Goal: Entertainment & Leisure: Browse casually

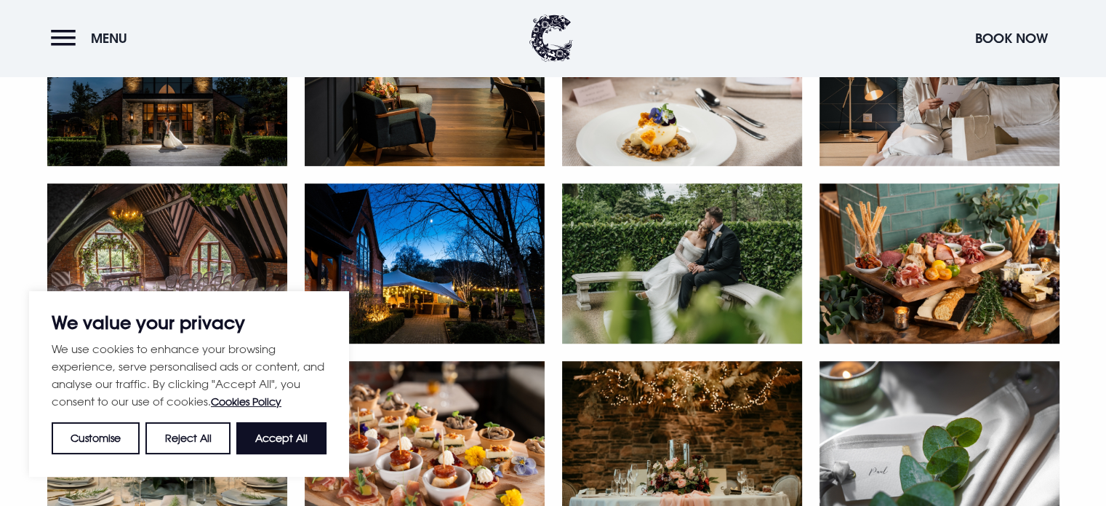
scroll to position [800, 0]
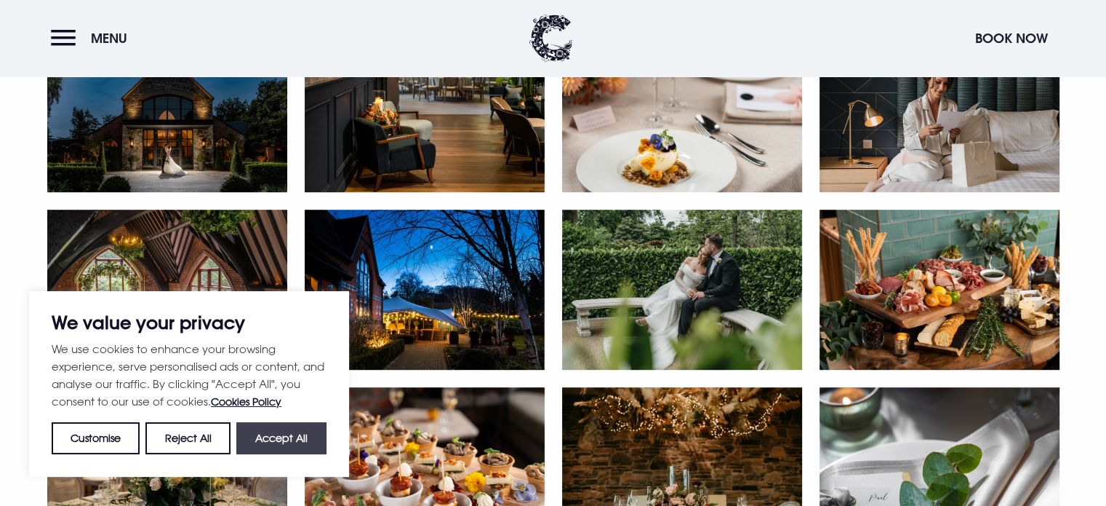
click at [295, 439] on button "Accept All" at bounding box center [281, 438] width 90 height 32
checkbox input "true"
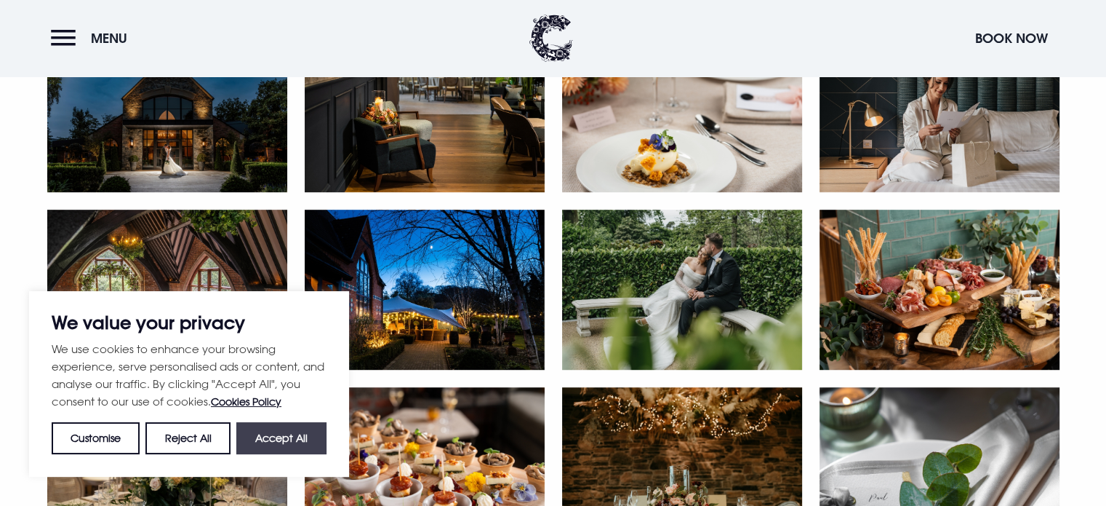
checkbox input "true"
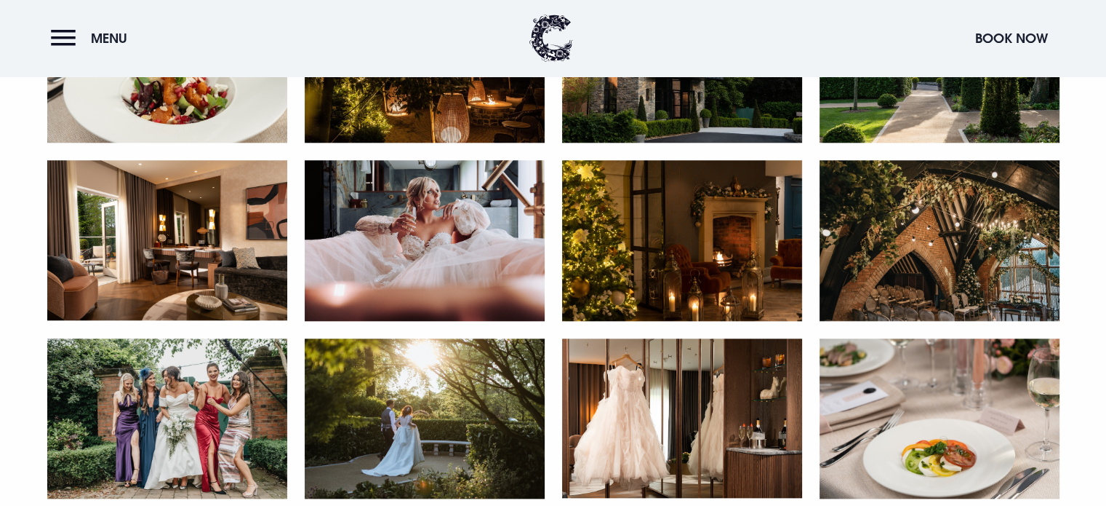
scroll to position [1382, 0]
click at [179, 257] on img at bounding box center [167, 240] width 240 height 160
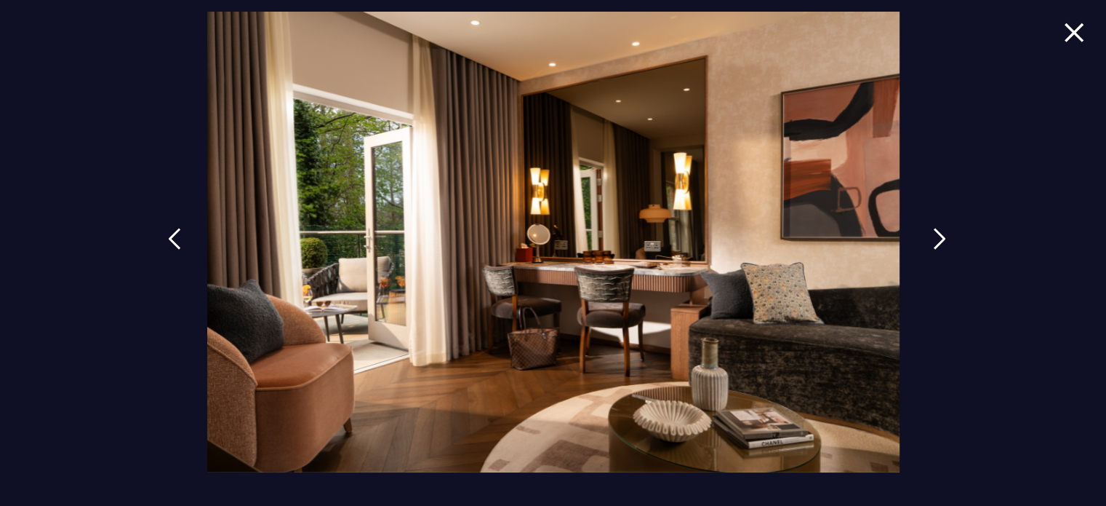
click at [926, 239] on link at bounding box center [940, 249] width 36 height 67
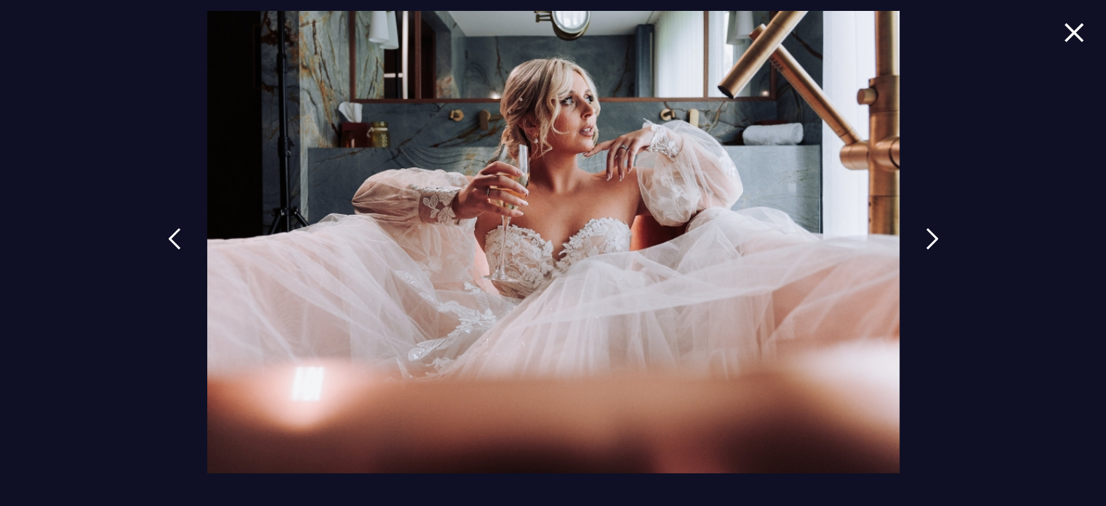
click at [185, 231] on link at bounding box center [174, 249] width 36 height 67
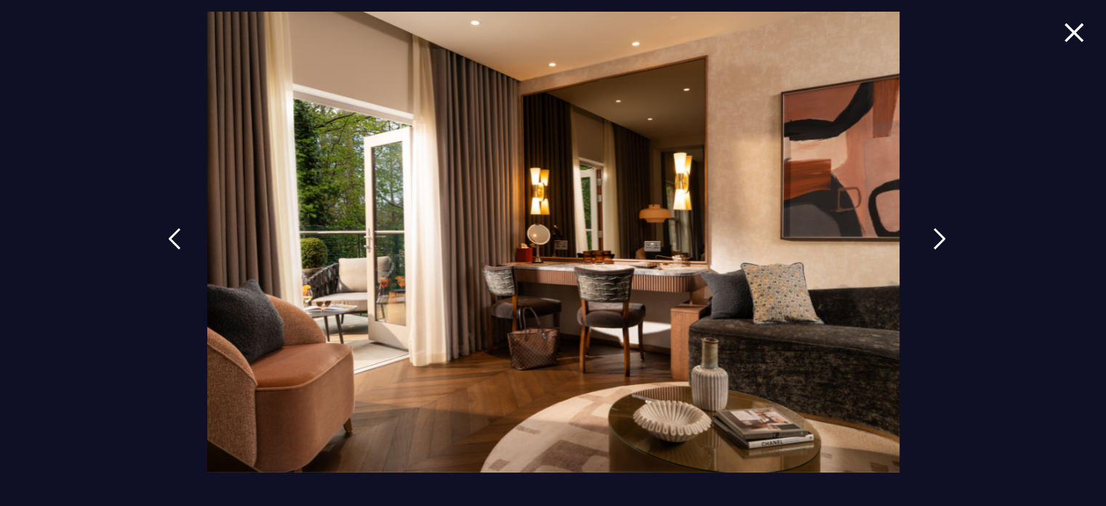
click at [933, 240] on img at bounding box center [939, 239] width 13 height 22
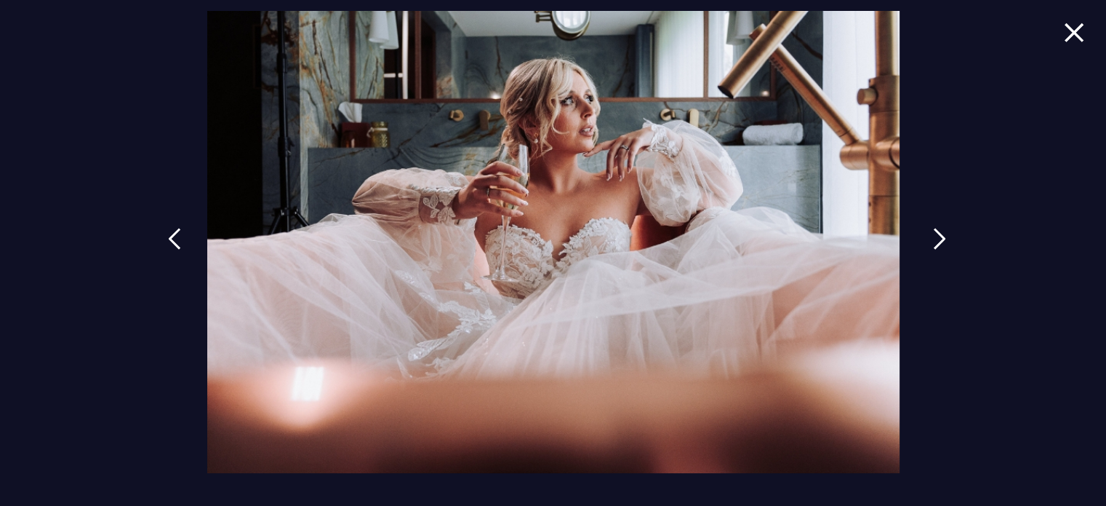
click at [933, 240] on img at bounding box center [939, 239] width 13 height 22
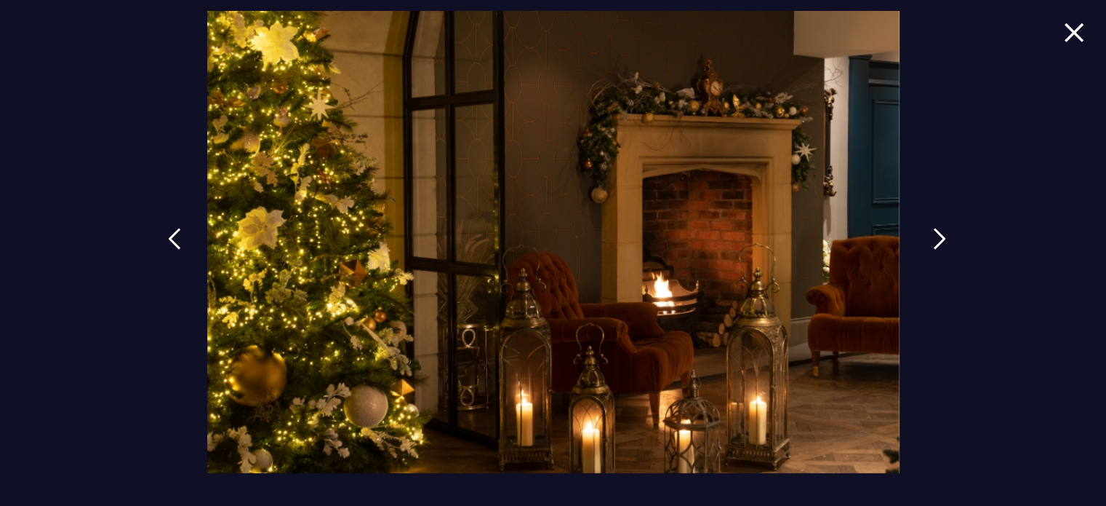
click at [933, 240] on img at bounding box center [939, 239] width 13 height 22
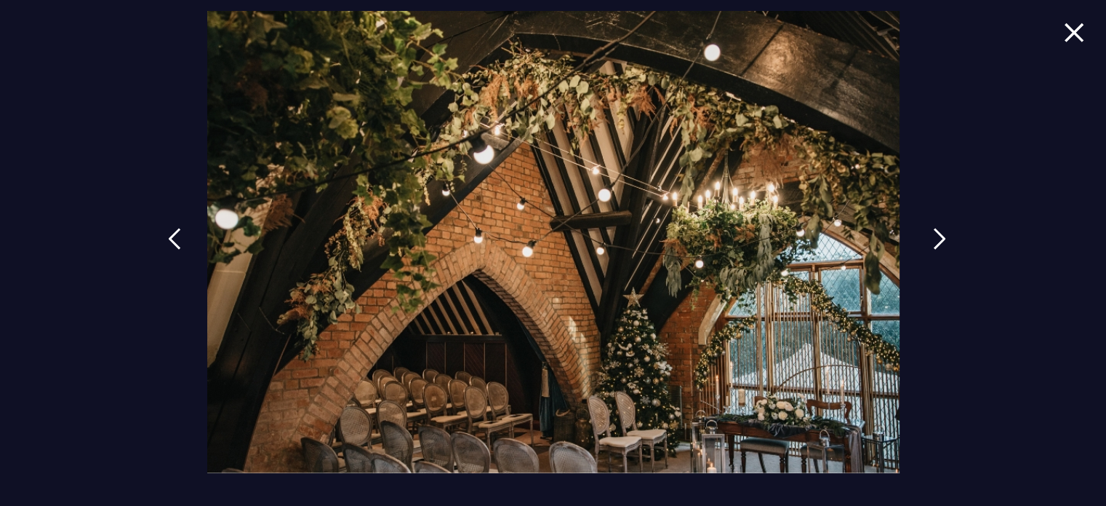
click at [933, 240] on img at bounding box center [939, 239] width 13 height 22
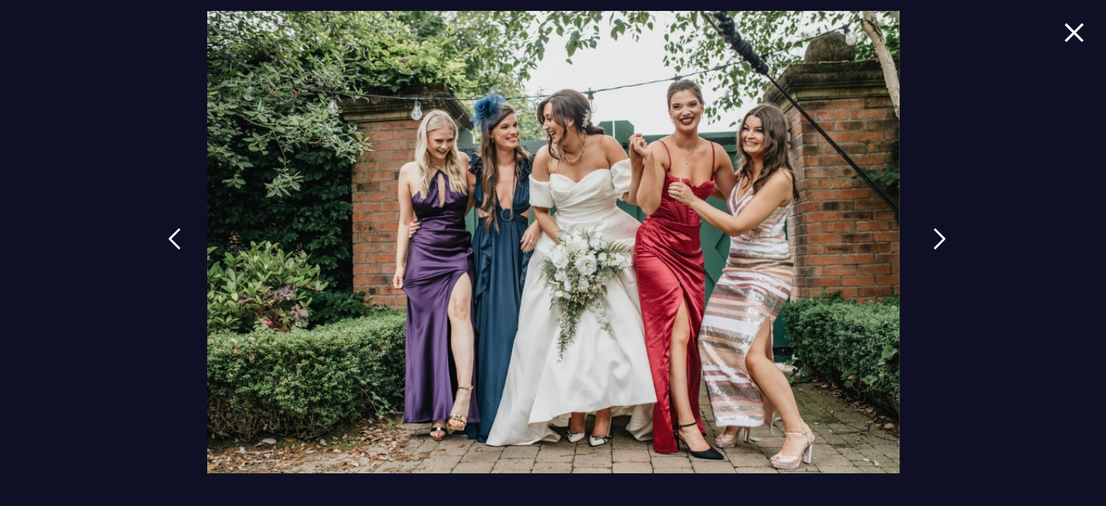
click at [933, 240] on img at bounding box center [939, 239] width 13 height 22
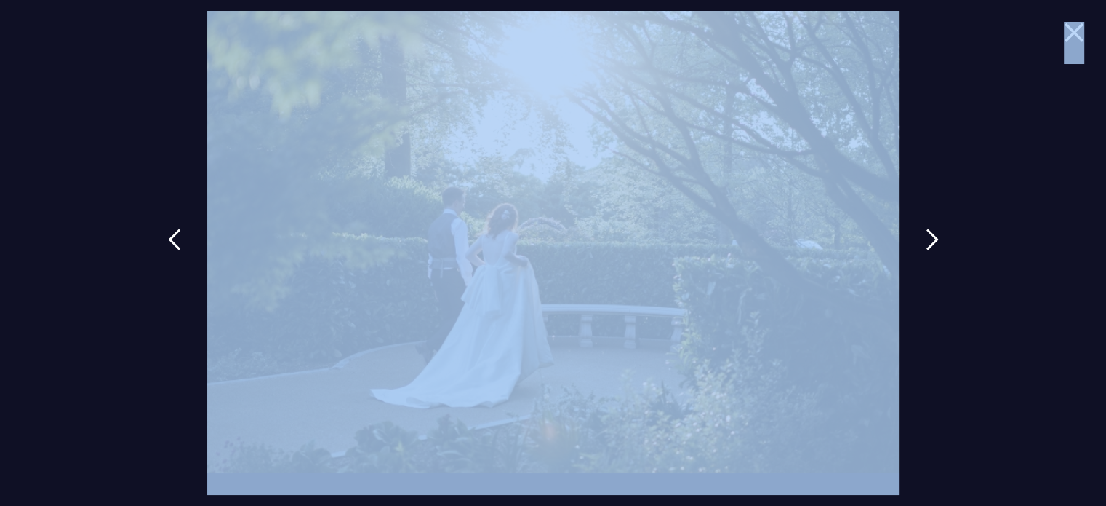
click at [1064, 29] on div at bounding box center [553, 253] width 1106 height 506
click at [1079, 34] on img at bounding box center [1074, 33] width 20 height 20
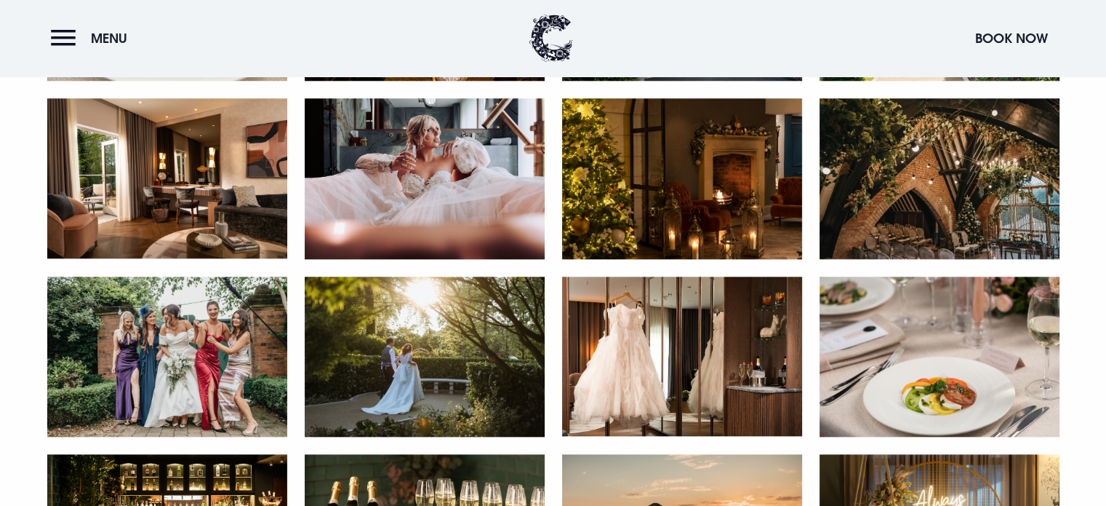
scroll to position [1600, 0]
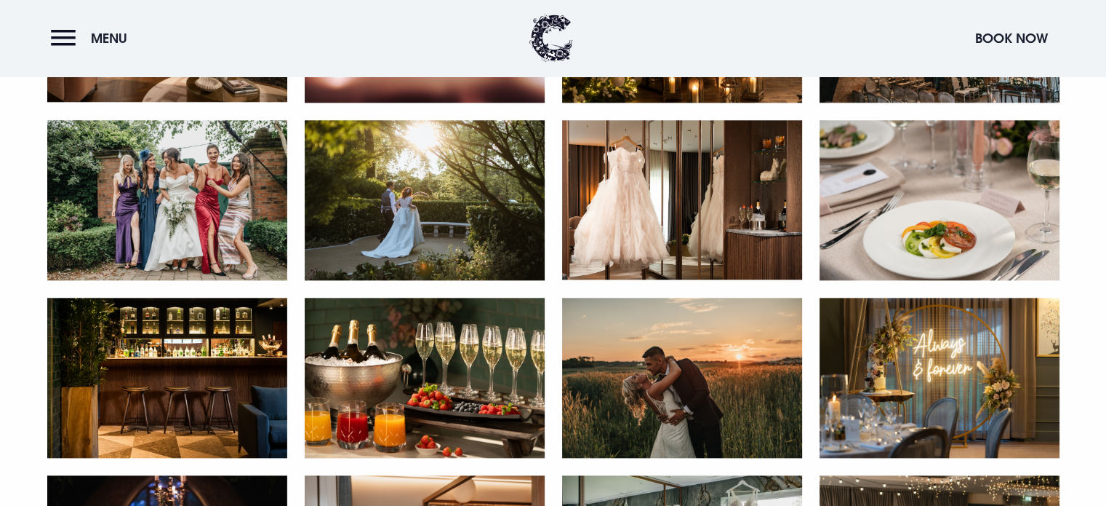
click at [671, 182] on img at bounding box center [682, 200] width 240 height 160
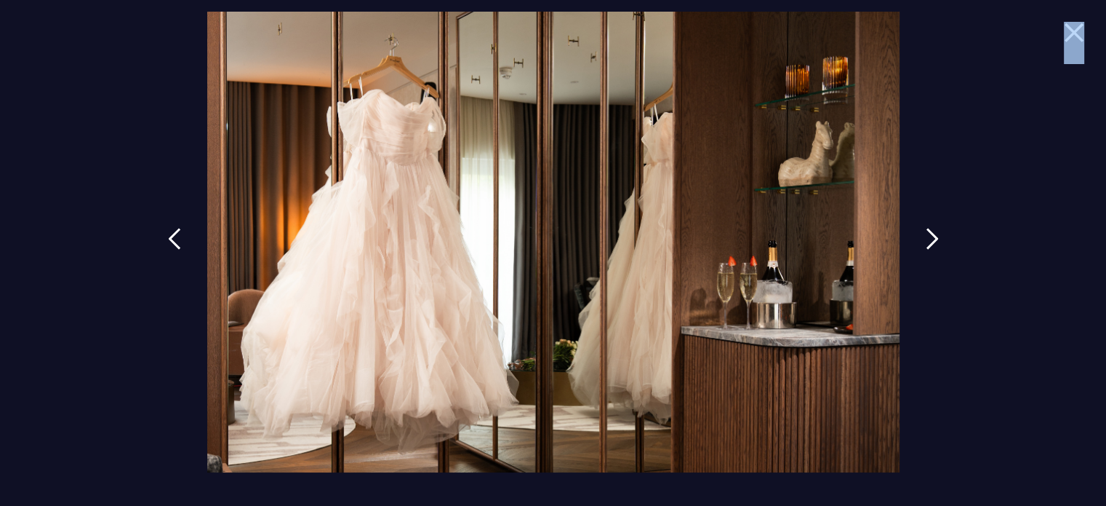
click at [1077, 31] on img at bounding box center [1074, 33] width 20 height 20
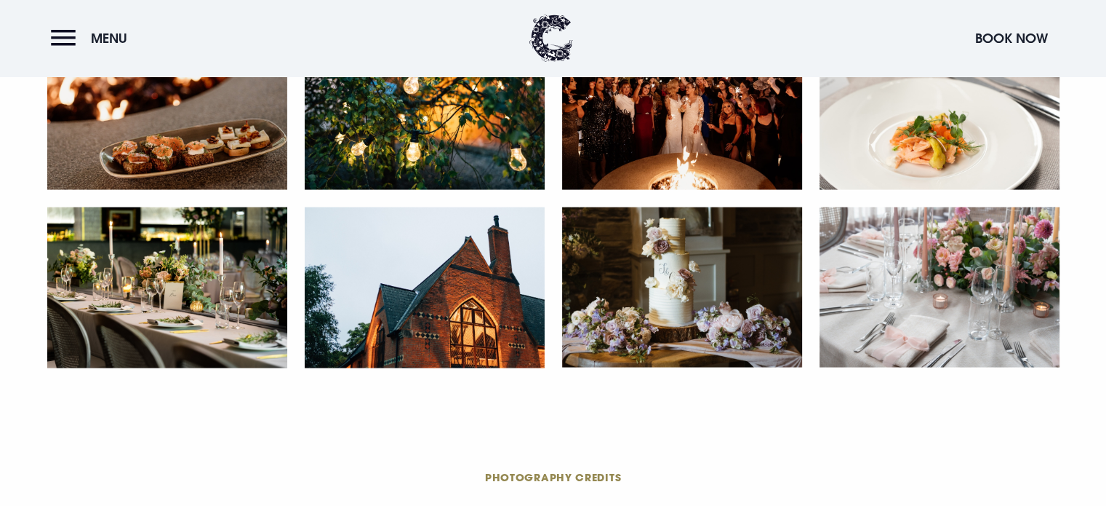
scroll to position [2982, 0]
